Goal: Information Seeking & Learning: Learn about a topic

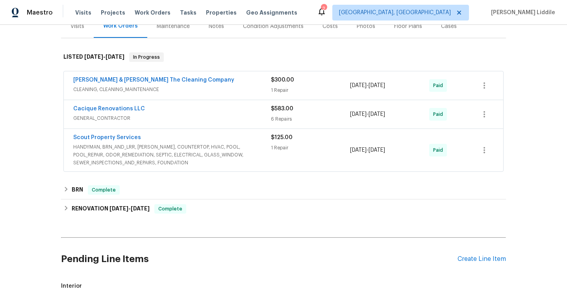
scroll to position [111, 0]
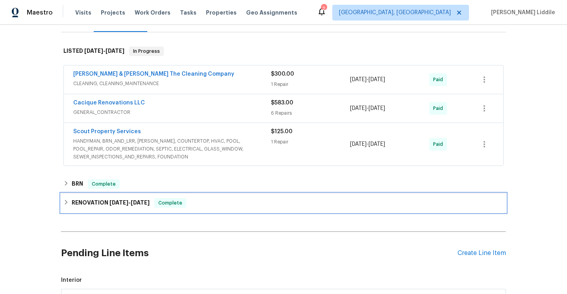
click at [137, 209] on div "RENOVATION [DATE] - [DATE] Complete" at bounding box center [283, 202] width 445 height 19
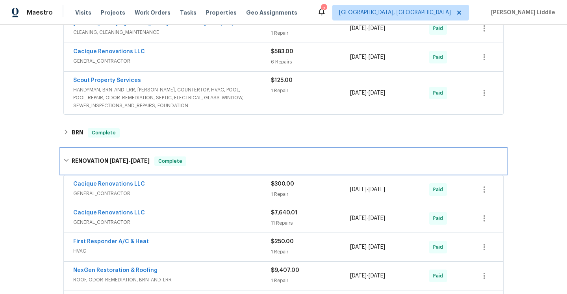
scroll to position [164, 0]
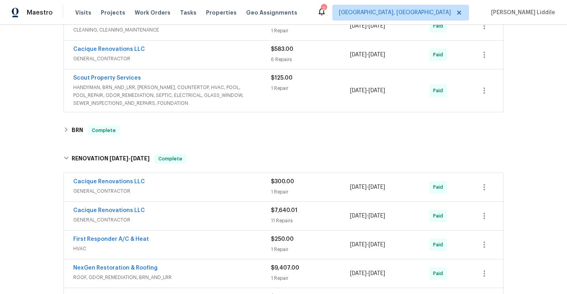
click at [277, 216] on div "$7,640.01 11 Repairs" at bounding box center [310, 215] width 79 height 19
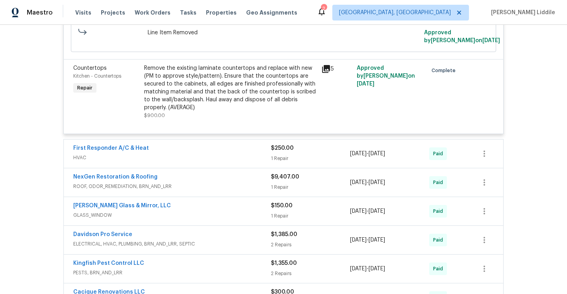
scroll to position [1051, 0]
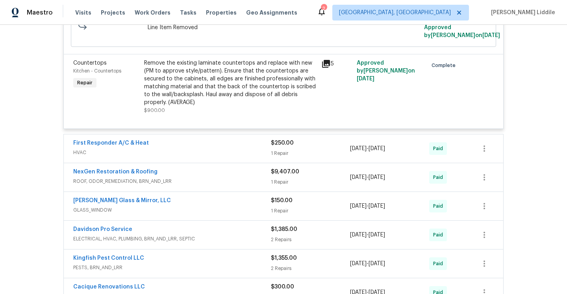
click at [203, 186] on div "NexGen Restoration & Roofing ROOF, ODOR_REMEDIATION, BRN_AND_LRR" at bounding box center [172, 177] width 198 height 19
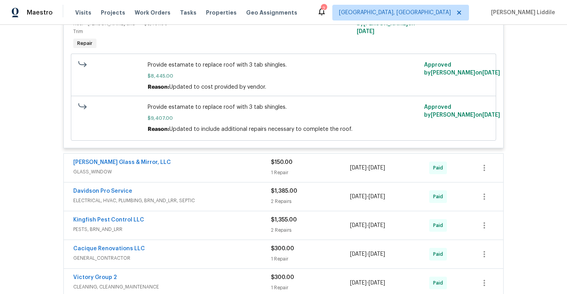
scroll to position [1256, 0]
click at [208, 205] on div "Davidson Pro Service ELECTRICAL, HVAC, PLUMBING, BRN_AND_LRR, SEPTIC" at bounding box center [172, 195] width 198 height 19
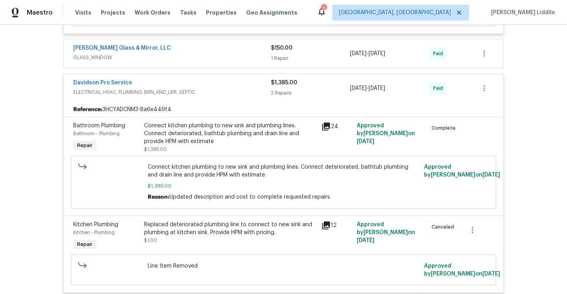
scroll to position [1371, 0]
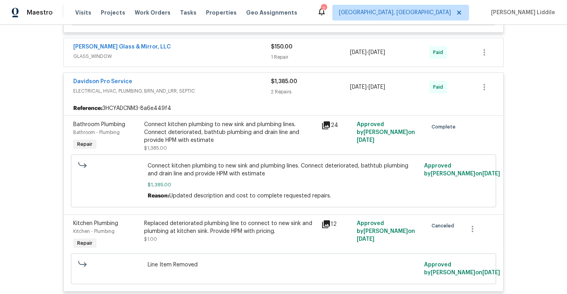
click at [327, 228] on icon at bounding box center [326, 224] width 8 height 8
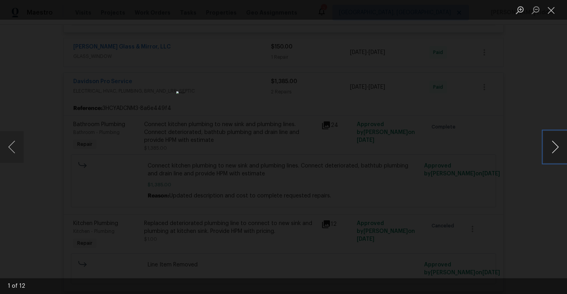
click at [556, 153] on button "Next image" at bounding box center [555, 146] width 24 height 31
click at [548, 149] on button "Next image" at bounding box center [555, 146] width 24 height 31
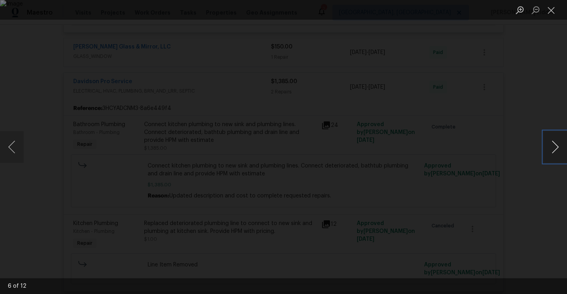
click at [548, 149] on button "Next image" at bounding box center [555, 146] width 24 height 31
click at [551, 149] on button "Next image" at bounding box center [555, 146] width 24 height 31
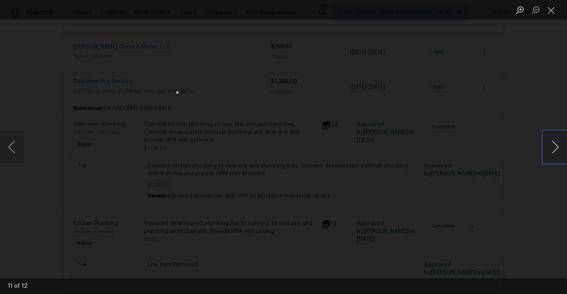
click at [551, 149] on button "Next image" at bounding box center [555, 146] width 24 height 31
click at [548, 7] on button "Close lightbox" at bounding box center [551, 10] width 16 height 14
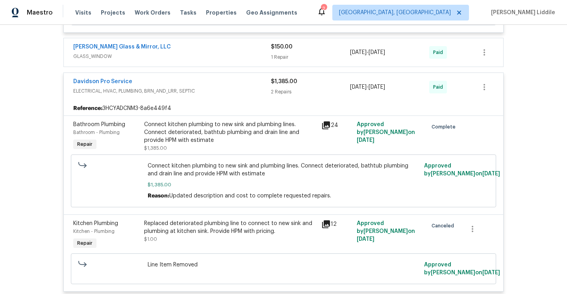
click at [326, 228] on icon at bounding box center [326, 224] width 8 height 8
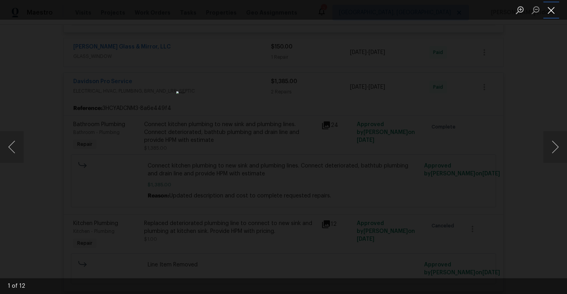
click at [552, 13] on button "Close lightbox" at bounding box center [551, 10] width 16 height 14
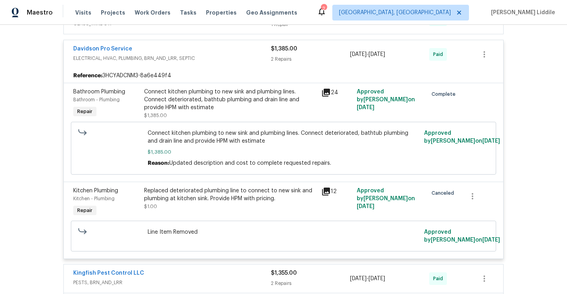
scroll to position [1444, 0]
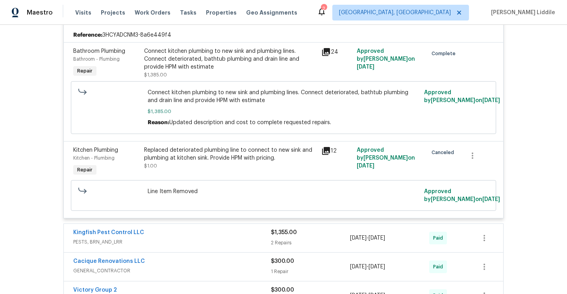
click at [324, 56] on icon at bounding box center [326, 52] width 8 height 8
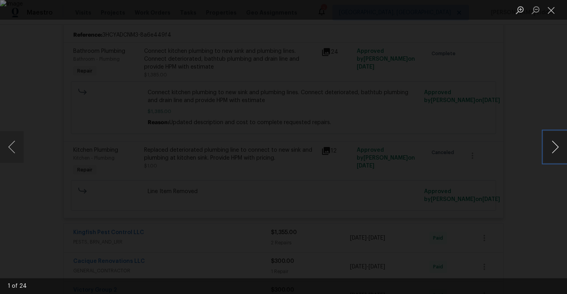
click at [554, 146] on button "Next image" at bounding box center [555, 146] width 24 height 31
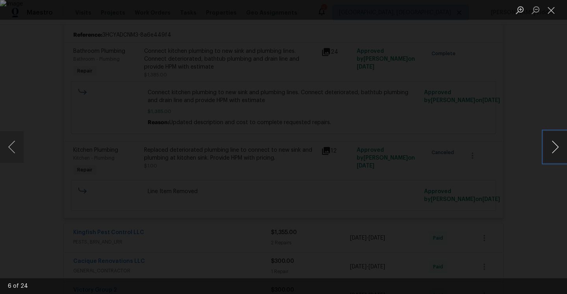
click at [554, 146] on button "Next image" at bounding box center [555, 146] width 24 height 31
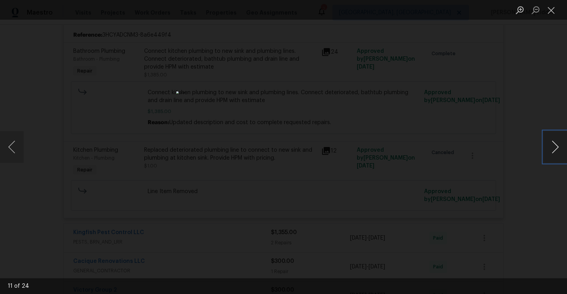
click at [554, 146] on button "Next image" at bounding box center [555, 146] width 24 height 31
click at [555, 147] on button "Next image" at bounding box center [555, 146] width 24 height 31
click at [550, 137] on button "Next image" at bounding box center [555, 146] width 24 height 31
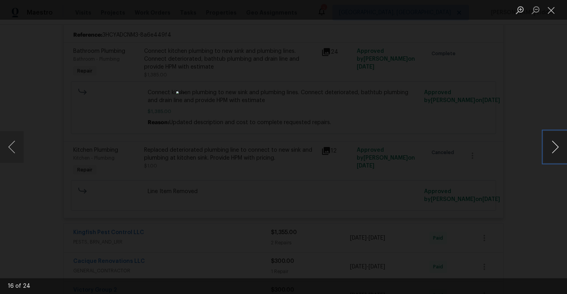
click at [552, 138] on button "Next image" at bounding box center [555, 146] width 24 height 31
click at [552, 136] on button "Next image" at bounding box center [555, 146] width 24 height 31
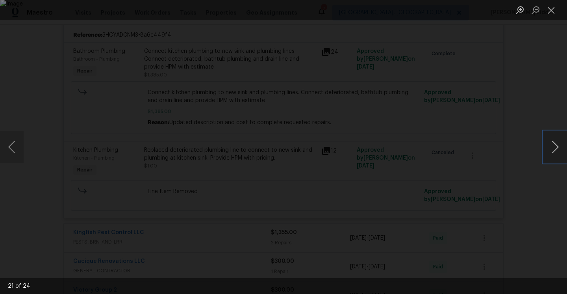
click at [552, 136] on button "Next image" at bounding box center [555, 146] width 24 height 31
click at [549, 12] on button "Close lightbox" at bounding box center [551, 10] width 16 height 14
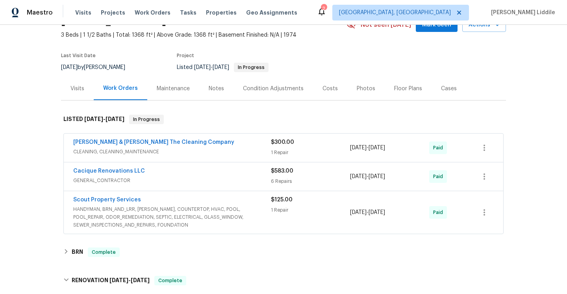
scroll to position [49, 0]
